Goal: Task Accomplishment & Management: Use online tool/utility

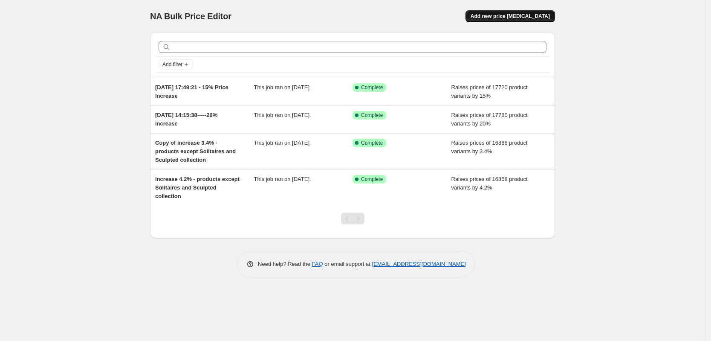
click at [510, 18] on span "Add new price [MEDICAL_DATA]" at bounding box center [510, 16] width 79 height 7
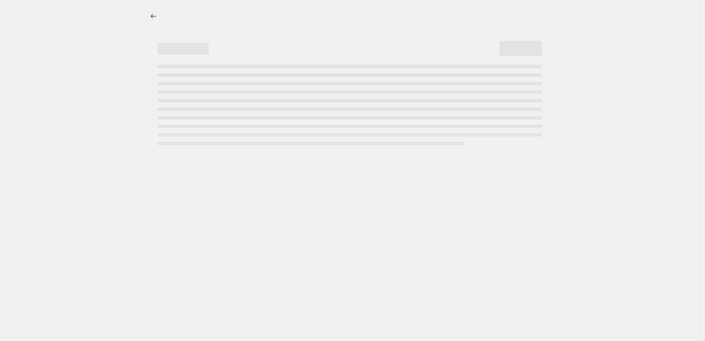
select select "percentage"
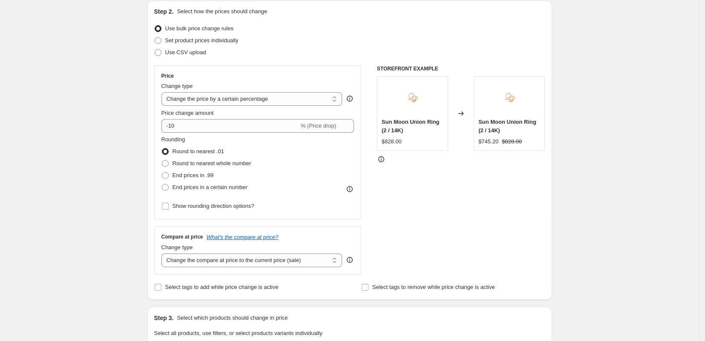
scroll to position [107, 0]
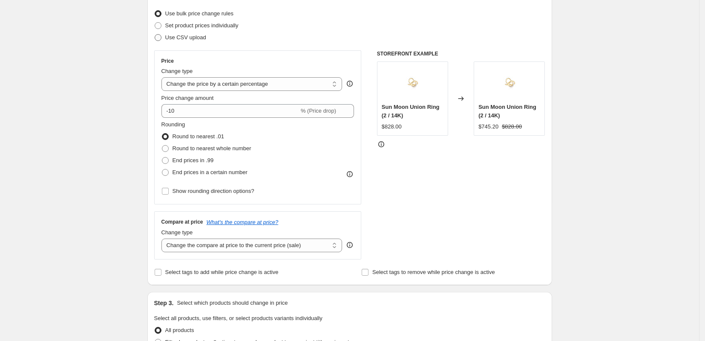
click at [161, 37] on span at bounding box center [158, 37] width 7 height 7
click at [155, 35] on input "Use CSV upload" at bounding box center [155, 34] width 0 height 0
radio input "true"
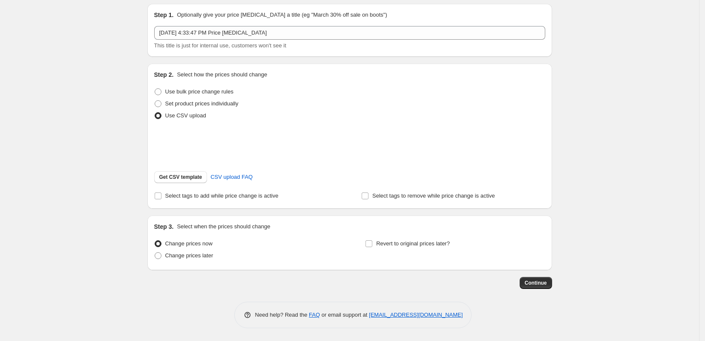
scroll to position [40, 0]
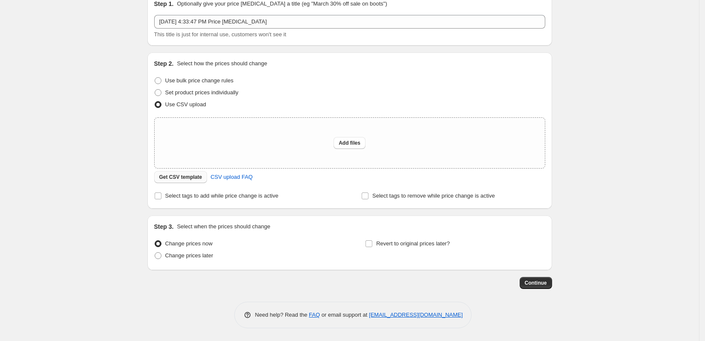
click at [188, 182] on button "Get CSV template" at bounding box center [180, 177] width 53 height 12
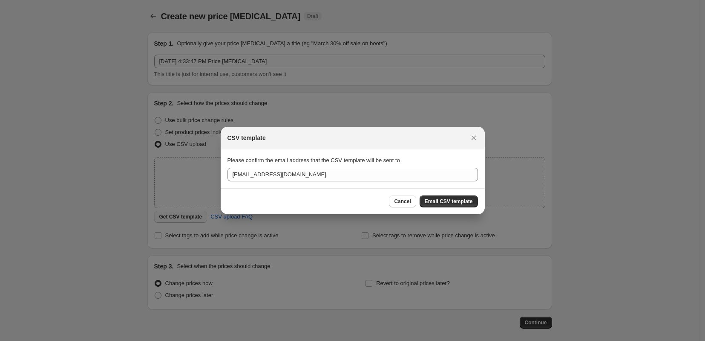
scroll to position [0, 0]
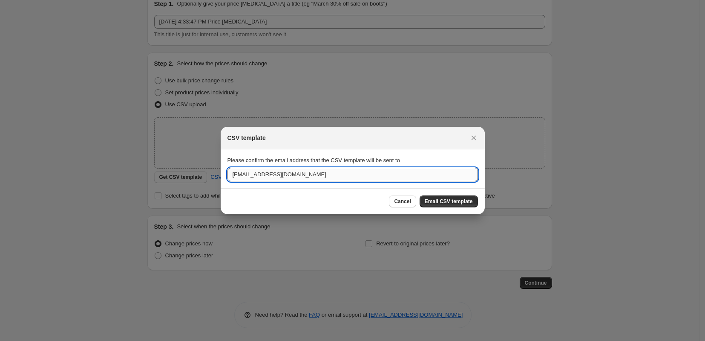
drag, startPoint x: 243, startPoint y: 176, endPoint x: 228, endPoint y: 177, distance: 15.8
click at [228, 177] on input "[EMAIL_ADDRESS][DOMAIN_NAME]" at bounding box center [353, 175] width 251 height 14
click at [452, 201] on span "Email CSV template" at bounding box center [449, 201] width 48 height 7
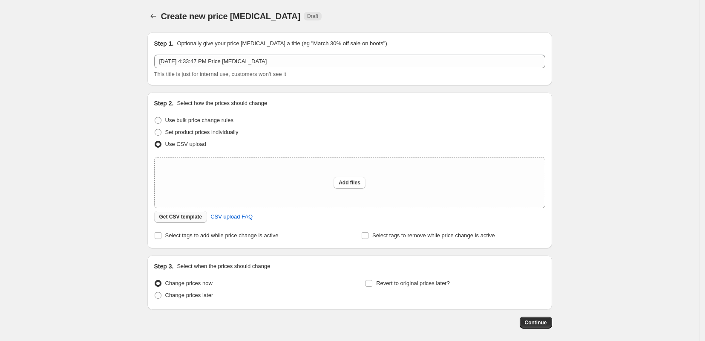
click at [184, 217] on span "Get CSV template" at bounding box center [180, 216] width 43 height 7
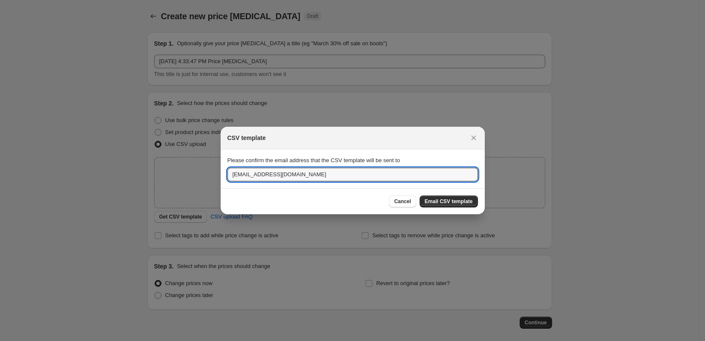
drag, startPoint x: 243, startPoint y: 175, endPoint x: 224, endPoint y: 178, distance: 19.4
click at [223, 178] on section "Please confirm the email address that the CSV template will be sent to [EMAIL_A…" at bounding box center [353, 168] width 264 height 38
type input "[EMAIL_ADDRESS][DOMAIN_NAME]"
click at [457, 202] on span "Email CSV template" at bounding box center [449, 201] width 48 height 7
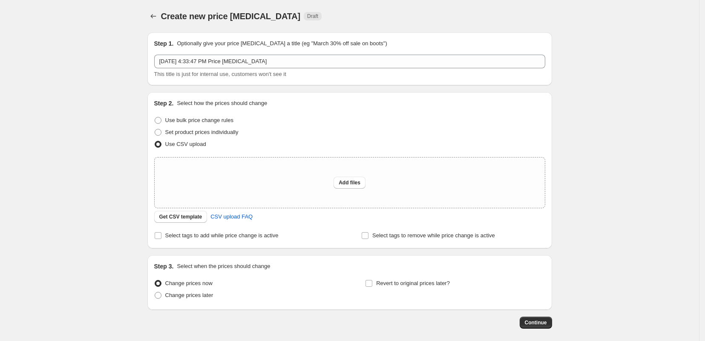
drag, startPoint x: 681, startPoint y: 156, endPoint x: 675, endPoint y: 158, distance: 6.5
click at [681, 156] on div "Create new price [MEDICAL_DATA]. This page is ready Create new price [MEDICAL_D…" at bounding box center [350, 190] width 700 height 380
